Goal: Transaction & Acquisition: Book appointment/travel/reservation

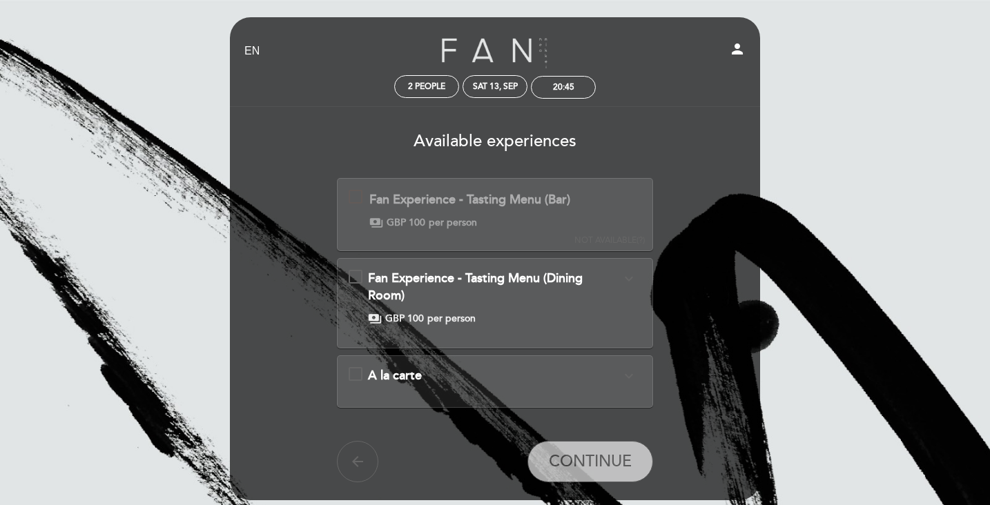
click at [359, 277] on div "Fan Experience - Tasting Menu (Dining Room) expand_more The FAN Experience seek…" at bounding box center [495, 298] width 293 height 56
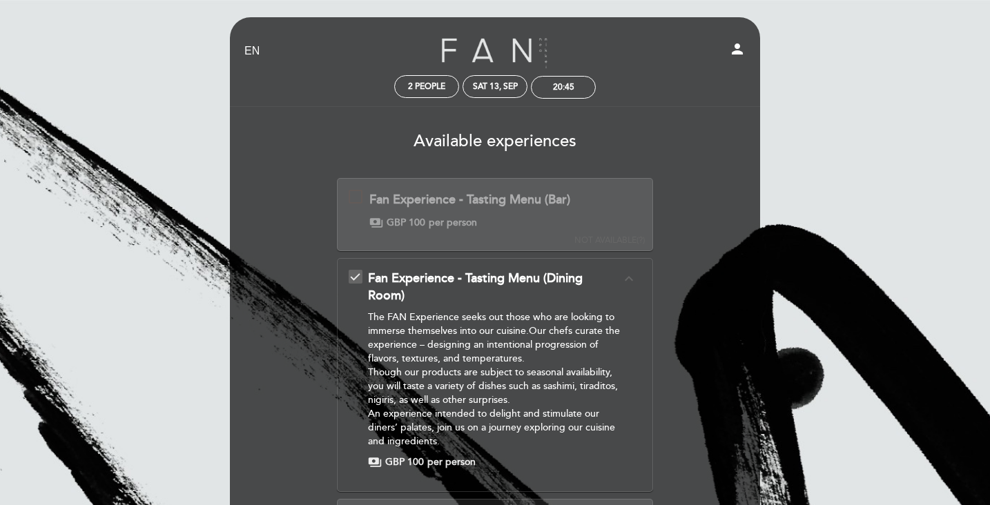
click at [812, 181] on div "EN ES PT Fan - [GEOGRAPHIC_DATA] person 2 people Sat 13, Sep 20:45 Welcome Welc…" at bounding box center [495, 378] width 990 height 756
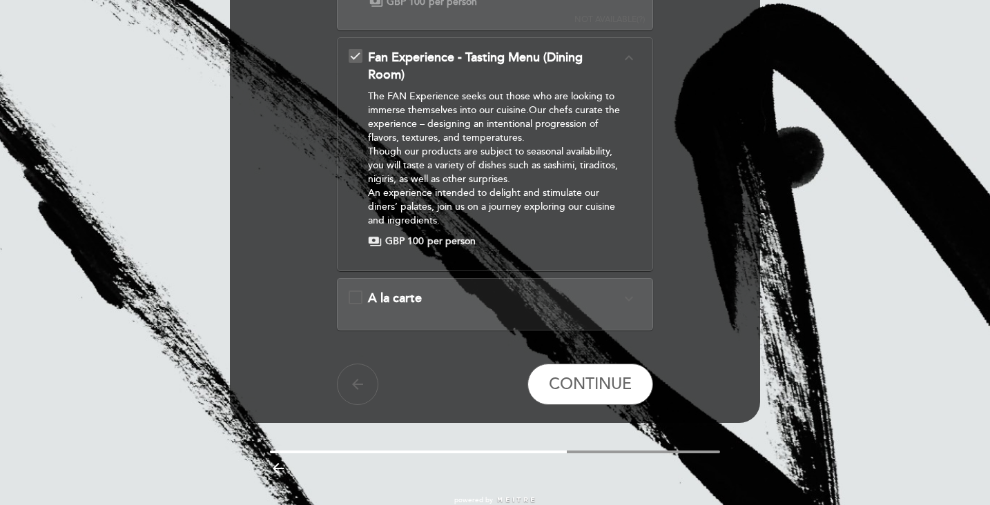
scroll to position [248, 0]
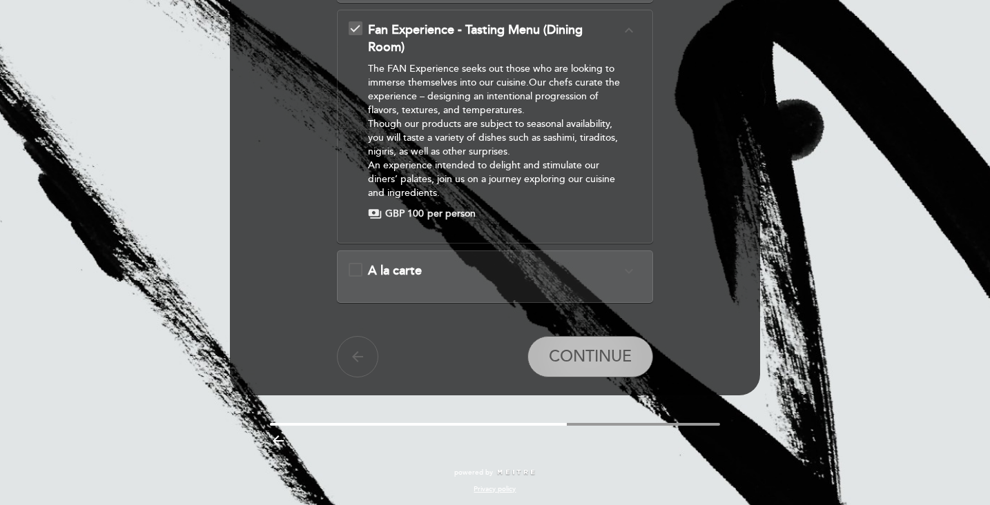
click at [601, 367] on button "CONTINUE" at bounding box center [590, 356] width 126 height 41
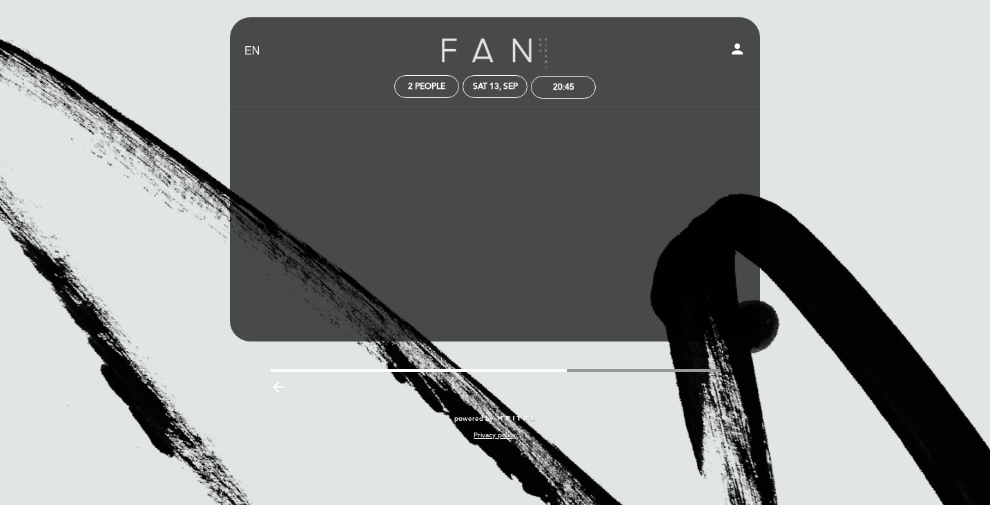
scroll to position [0, 0]
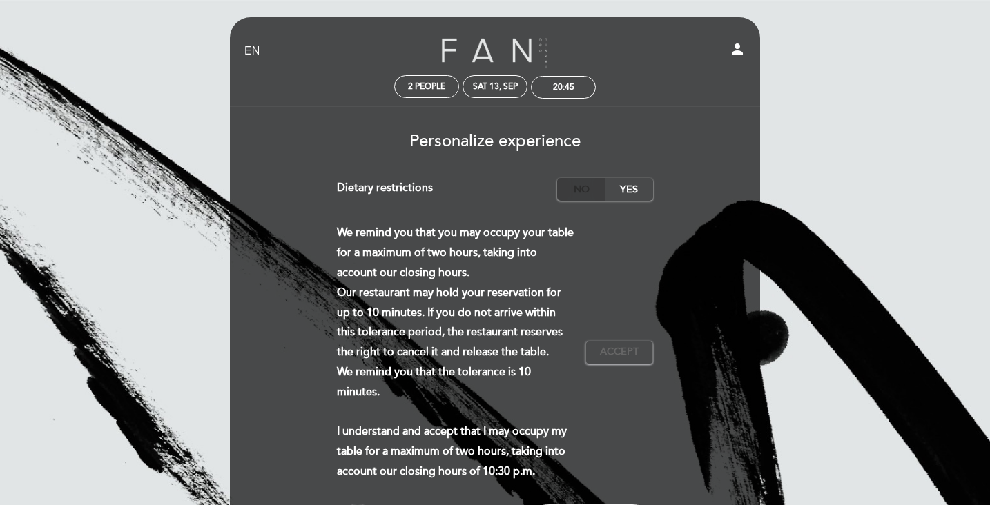
click at [588, 186] on label "No" at bounding box center [581, 189] width 48 height 23
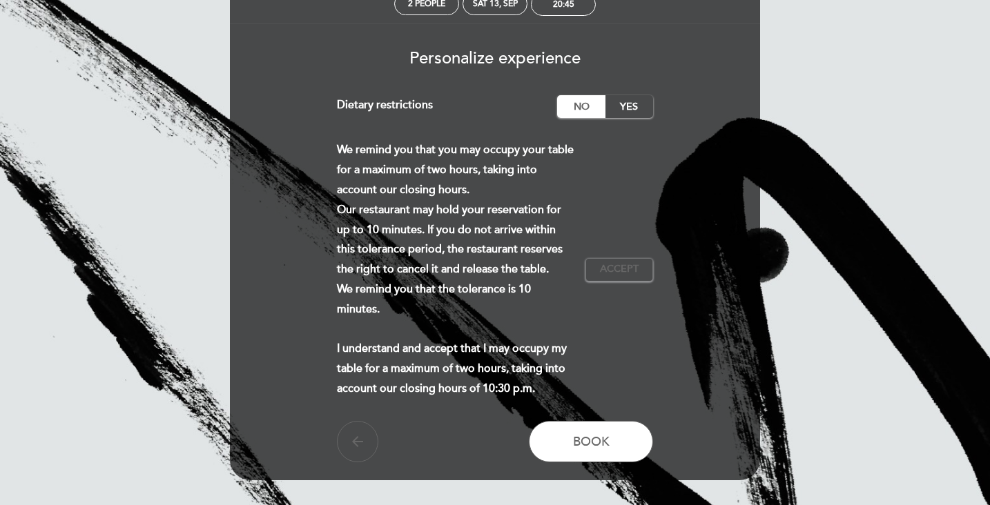
scroll to position [138, 0]
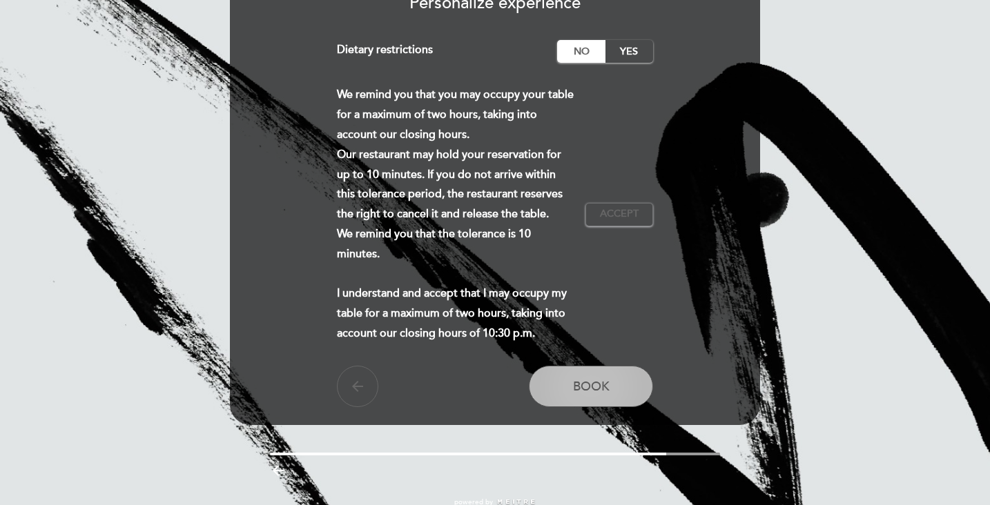
click at [569, 407] on button "Book" at bounding box center [591, 386] width 124 height 41
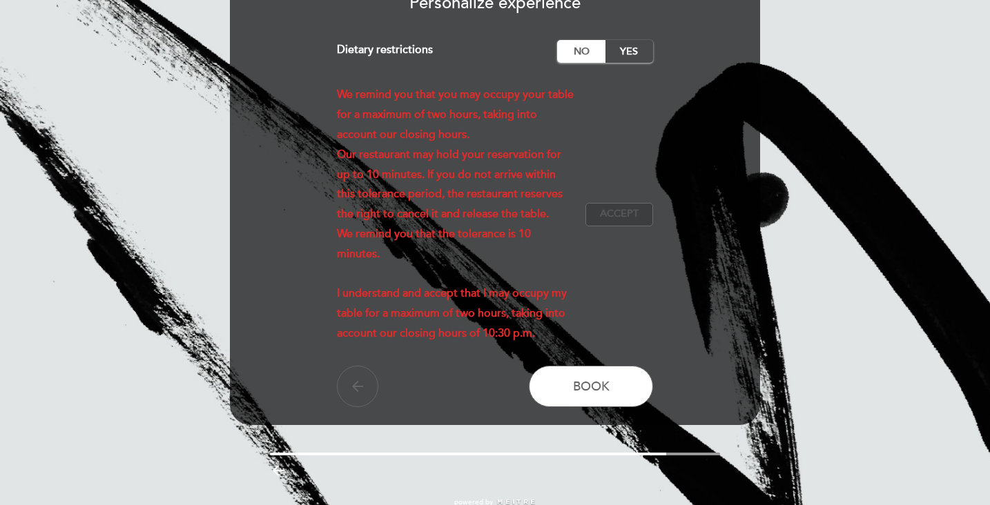
click at [612, 222] on span "Accept" at bounding box center [619, 214] width 39 height 14
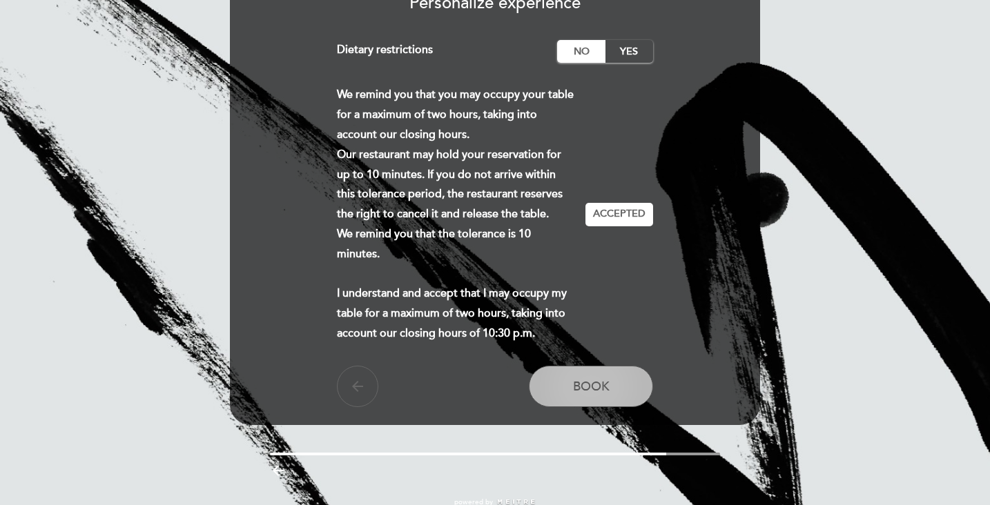
click at [591, 394] on span "Book" at bounding box center [591, 386] width 37 height 15
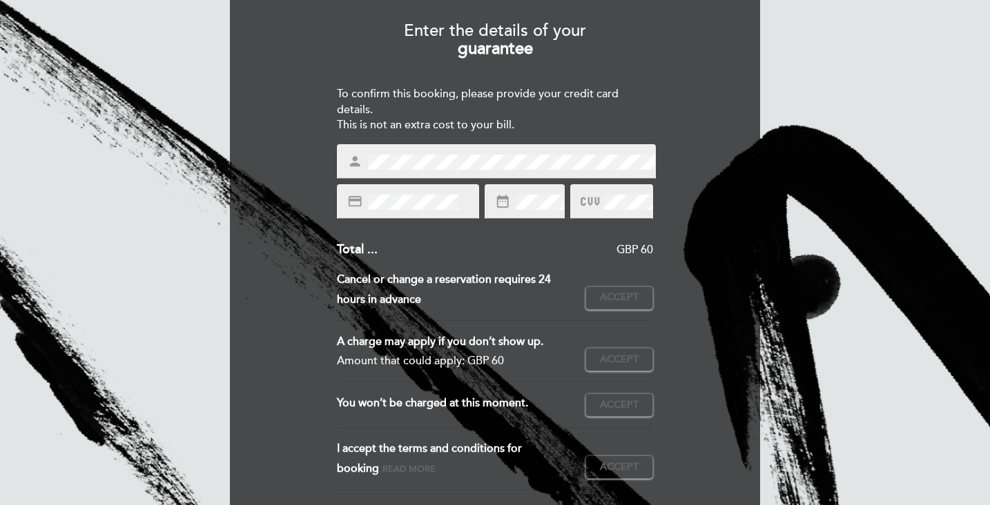
scroll to position [55, 0]
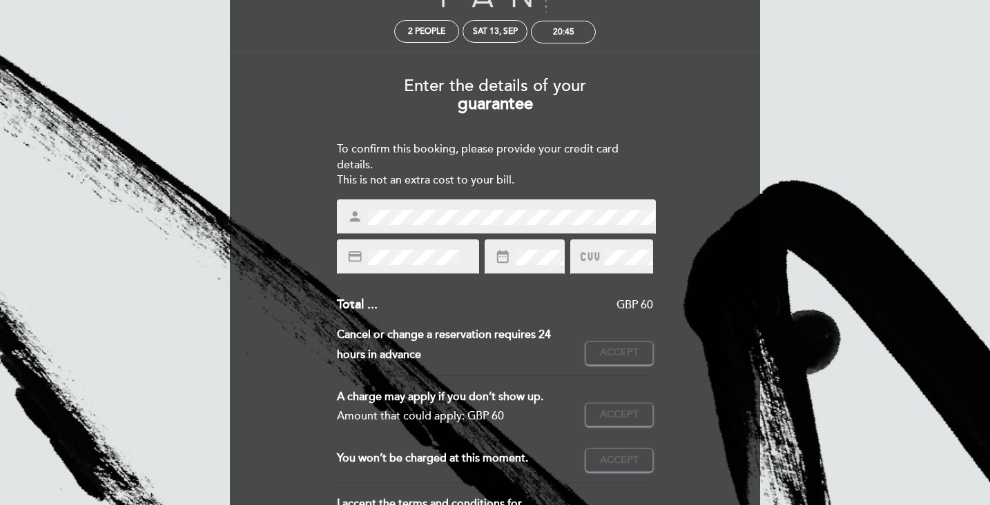
click at [681, 146] on div "Enter the details of your guarantee To confirm this booking, please provide you…" at bounding box center [494, 337] width 511 height 542
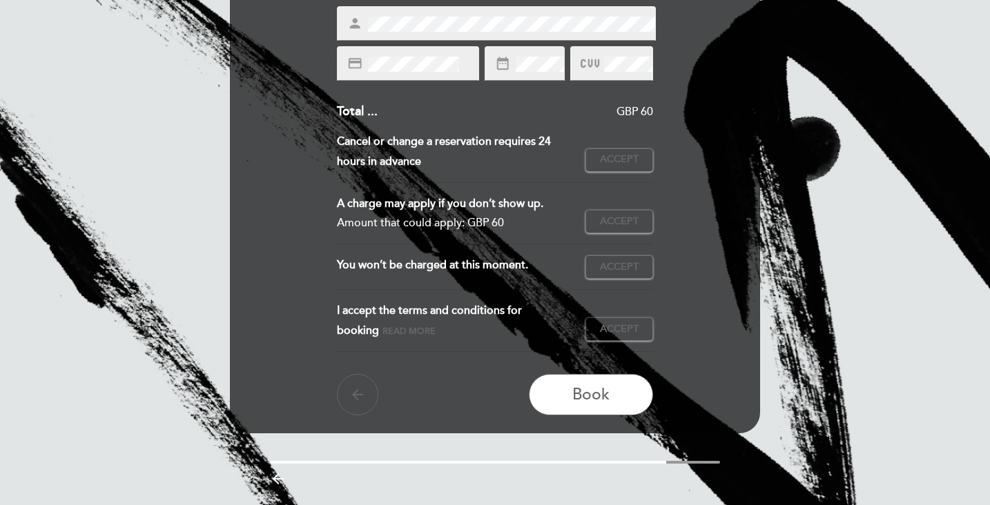
scroll to position [276, 0]
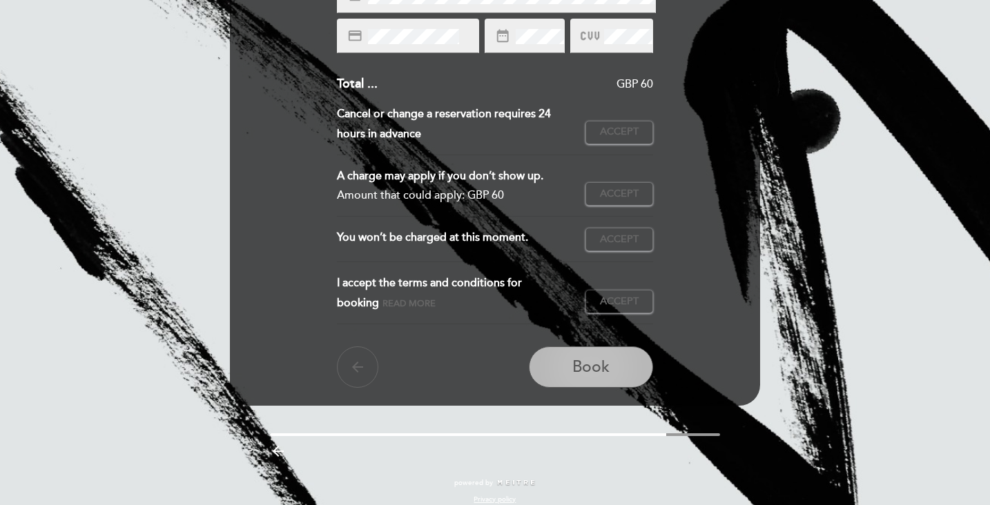
click at [565, 364] on button "Book" at bounding box center [591, 366] width 124 height 41
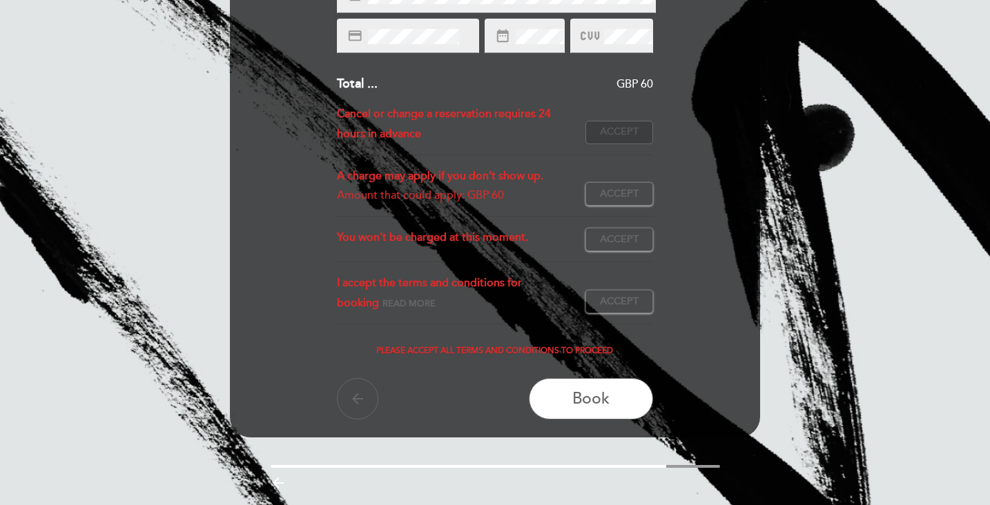
click at [620, 125] on span "Accept" at bounding box center [619, 132] width 39 height 14
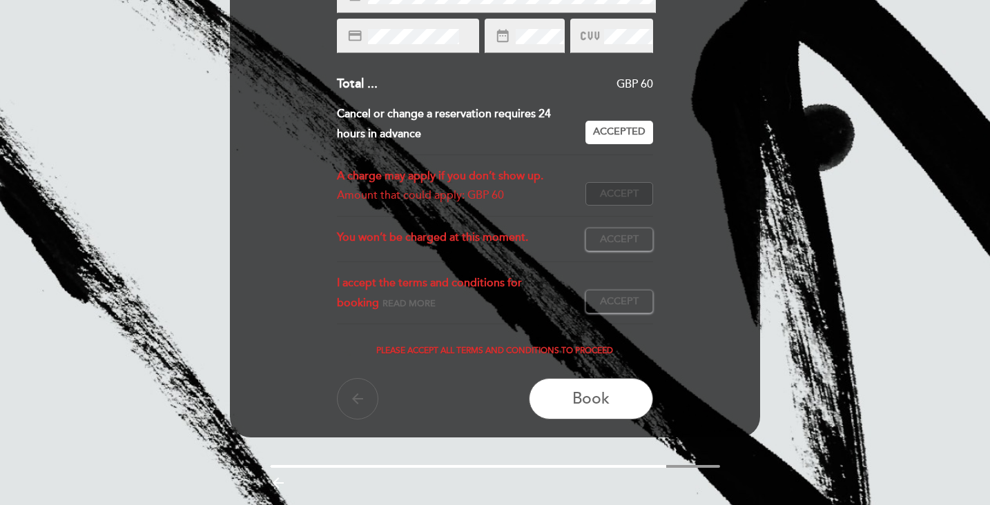
click at [622, 187] on span "Accept" at bounding box center [619, 194] width 39 height 14
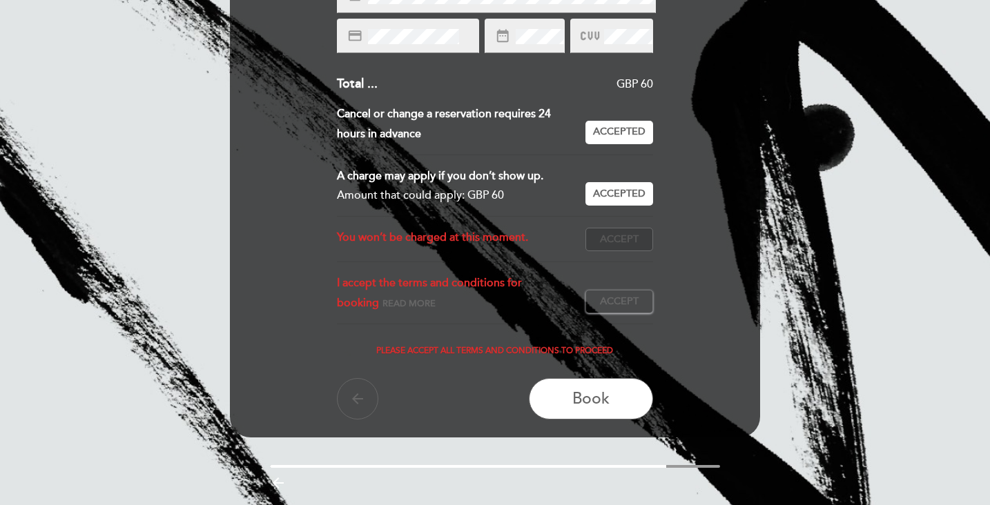
click at [622, 241] on span "Accept" at bounding box center [619, 240] width 39 height 14
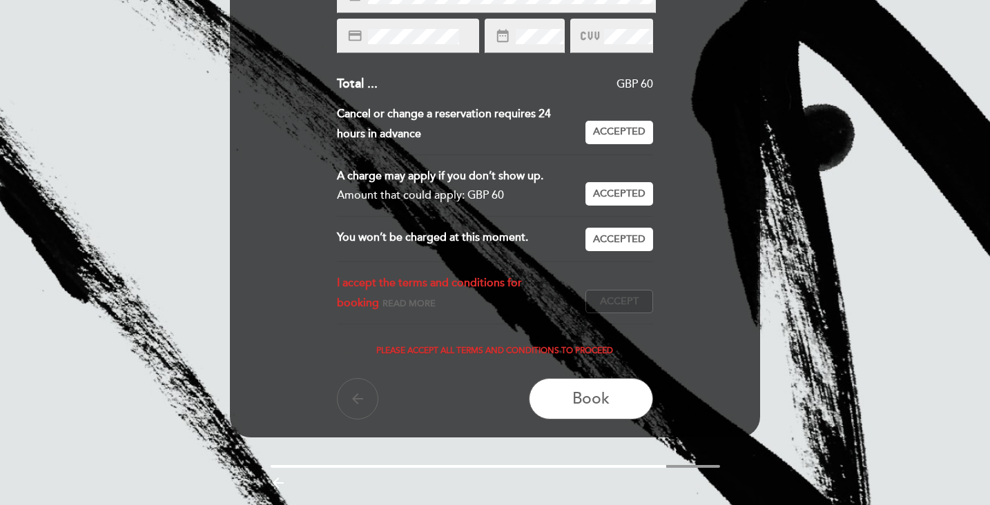
click at [622, 295] on span "Accept" at bounding box center [619, 302] width 39 height 14
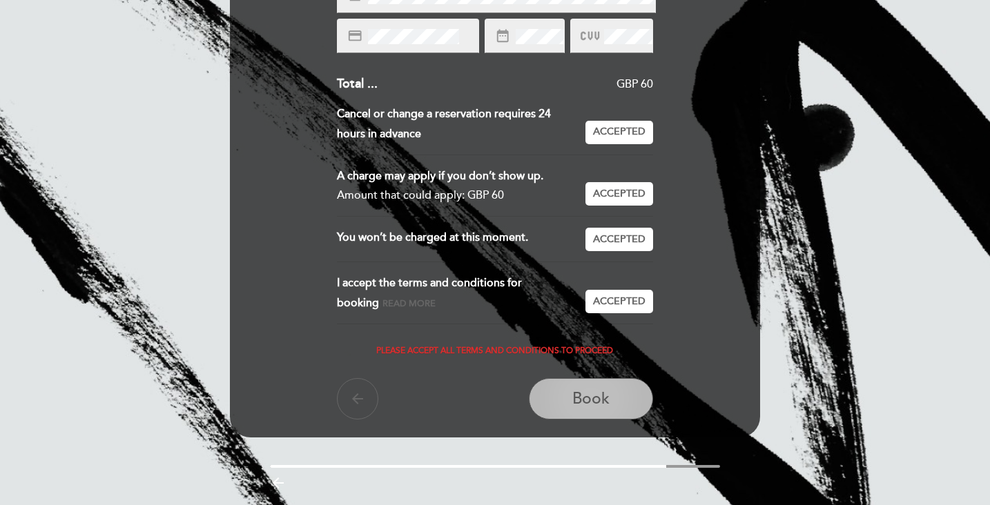
click at [611, 391] on button "Book" at bounding box center [591, 398] width 124 height 41
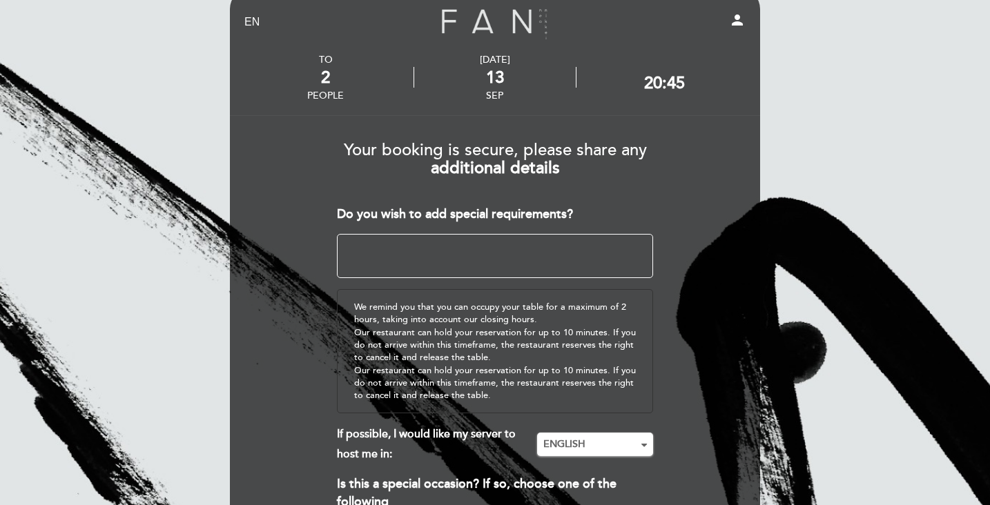
scroll to position [0, 0]
